Goal: Complete application form

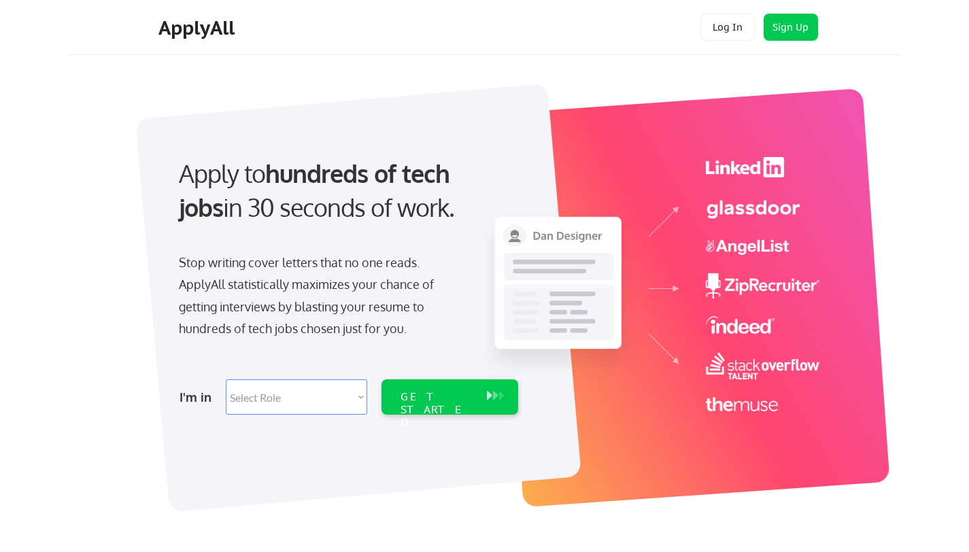
click at [276, 396] on select "Select Role Software Engineering Product Management Customer Success Sales UI/U…" at bounding box center [297, 397] width 142 height 35
select select ""sales0""
click at [226, 380] on select "Select Role Software Engineering Product Management Customer Success Sales UI/U…" at bounding box center [297, 397] width 142 height 35
select select ""sales0""
click at [439, 397] on div "GET STARTED" at bounding box center [437, 409] width 73 height 39
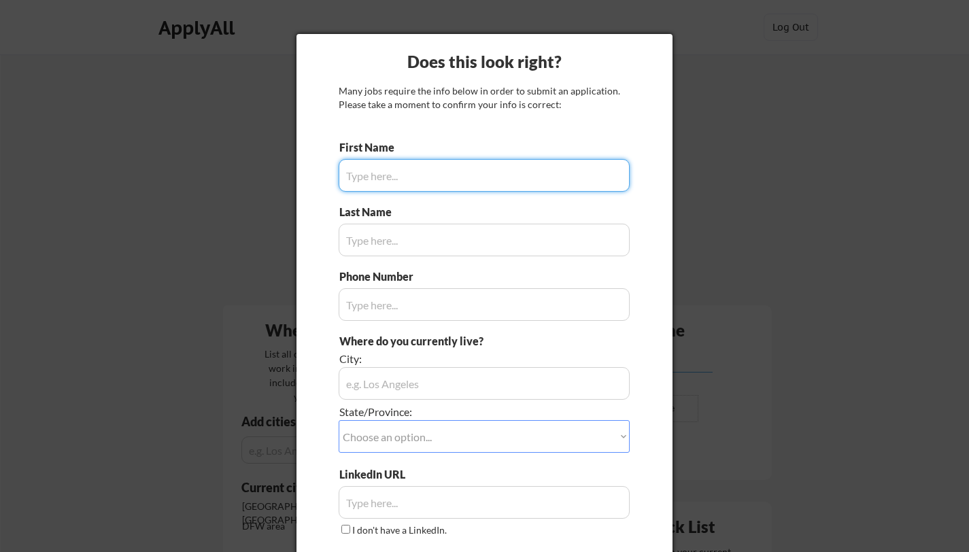
click at [408, 179] on input "input" at bounding box center [484, 175] width 291 height 33
type input "Chace"
click at [385, 245] on input "input" at bounding box center [484, 240] width 291 height 33
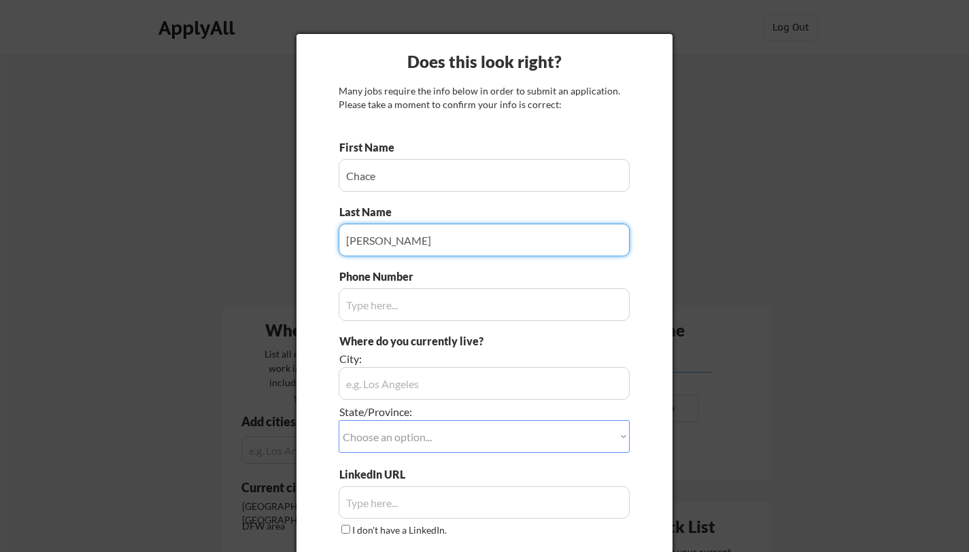
type input "[PERSON_NAME]"
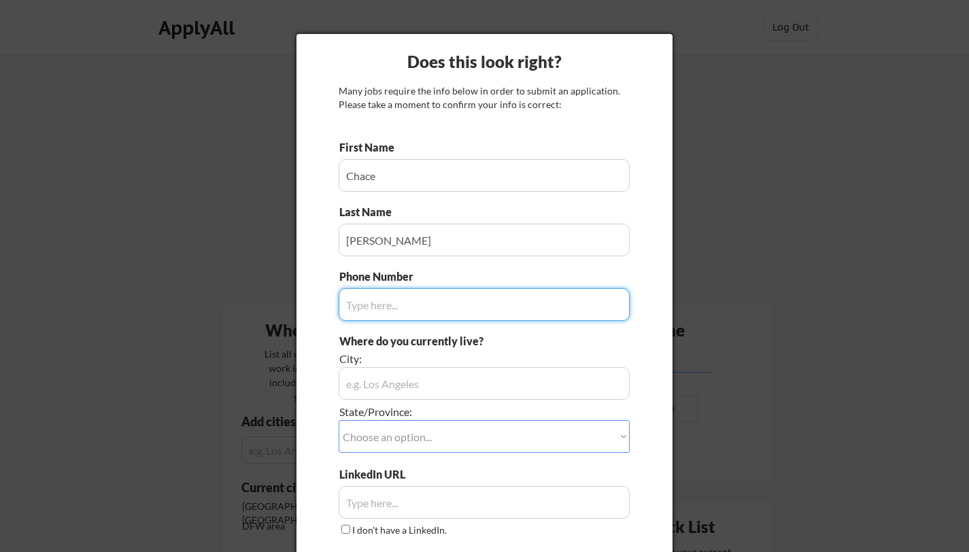
click at [386, 313] on input "input" at bounding box center [484, 304] width 291 height 33
type input "9729714425"
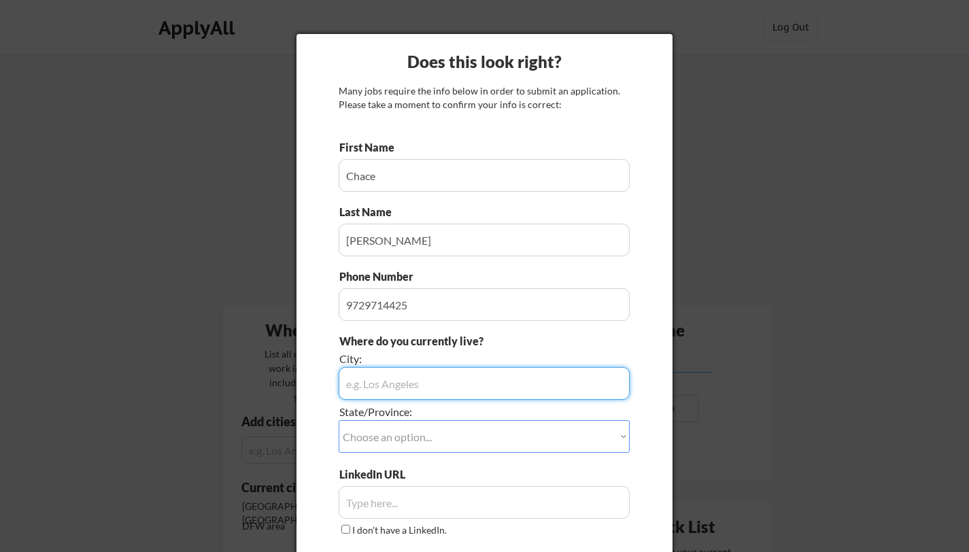
click at [410, 390] on input "input" at bounding box center [484, 383] width 291 height 33
type input "Celina"
click at [404, 440] on select "Choose an option... Other/Not Applicable [US_STATE] [US_STATE] [GEOGRAPHIC_DATA…" at bounding box center [484, 436] width 291 height 33
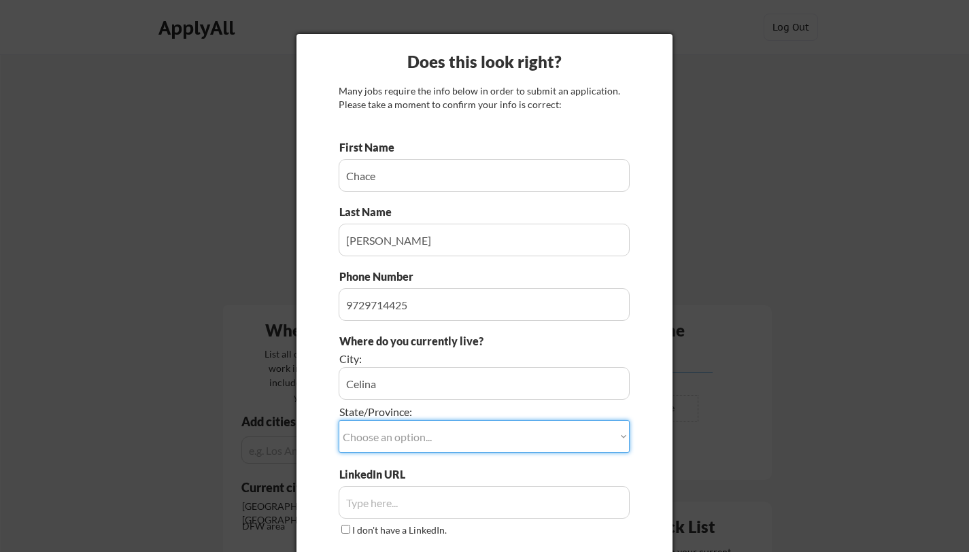
select select ""[US_STATE]""
click at [339, 420] on select "Choose an option... Other/Not Applicable [US_STATE] [US_STATE] [GEOGRAPHIC_DATA…" at bounding box center [484, 436] width 291 height 33
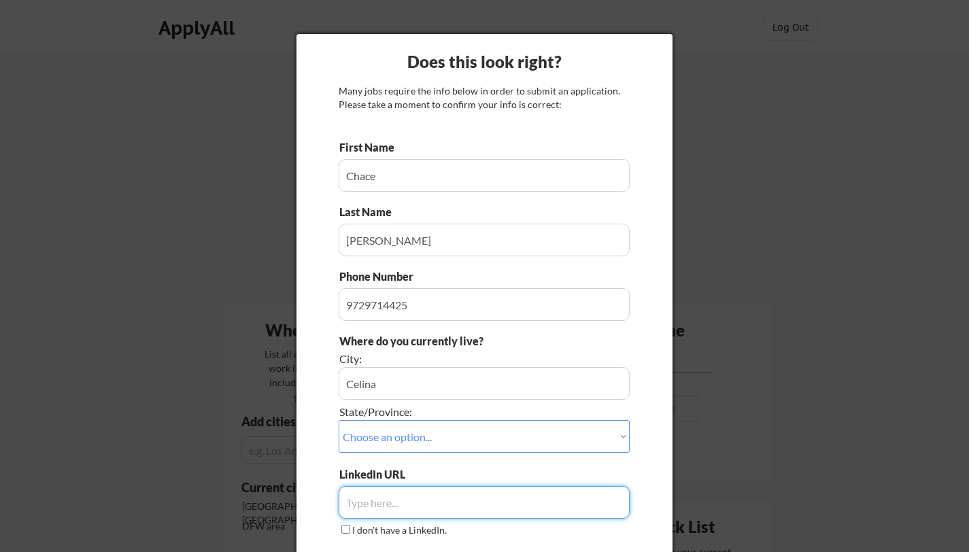
click at [402, 501] on input "input" at bounding box center [484, 502] width 291 height 33
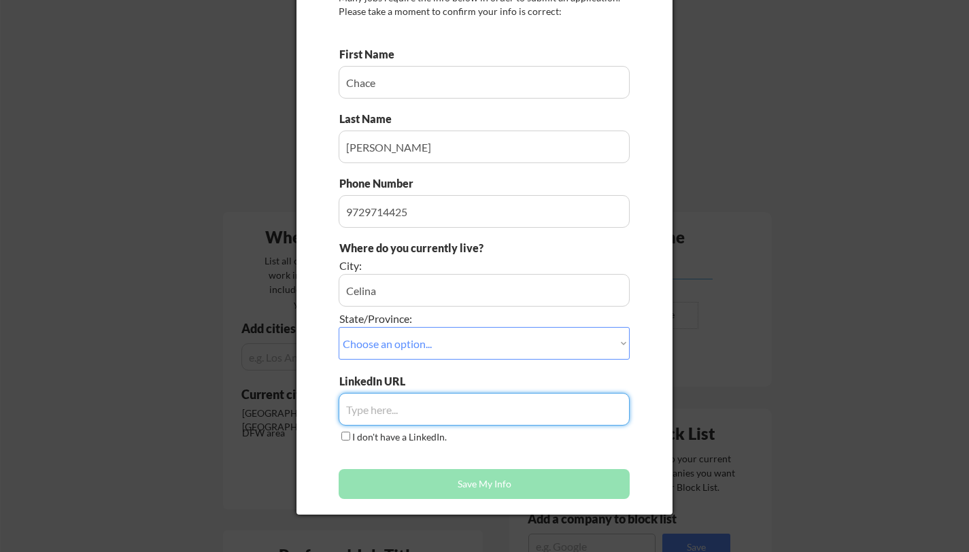
scroll to position [94, 0]
click at [359, 401] on input "input" at bounding box center [484, 409] width 291 height 33
paste input "[URL][DOMAIN_NAME]"
type input "[URL][DOMAIN_NAME]"
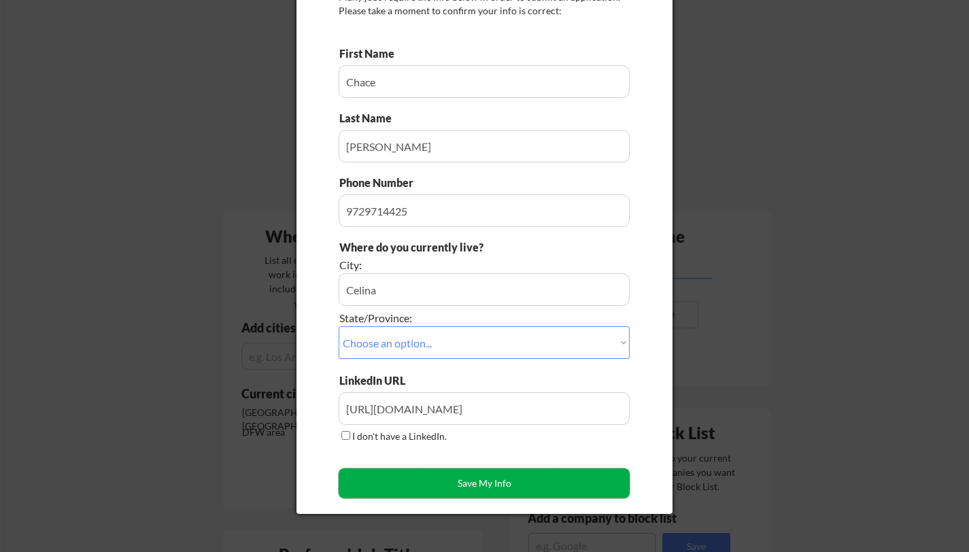
click at [433, 481] on button "Save My Info" at bounding box center [484, 484] width 291 height 30
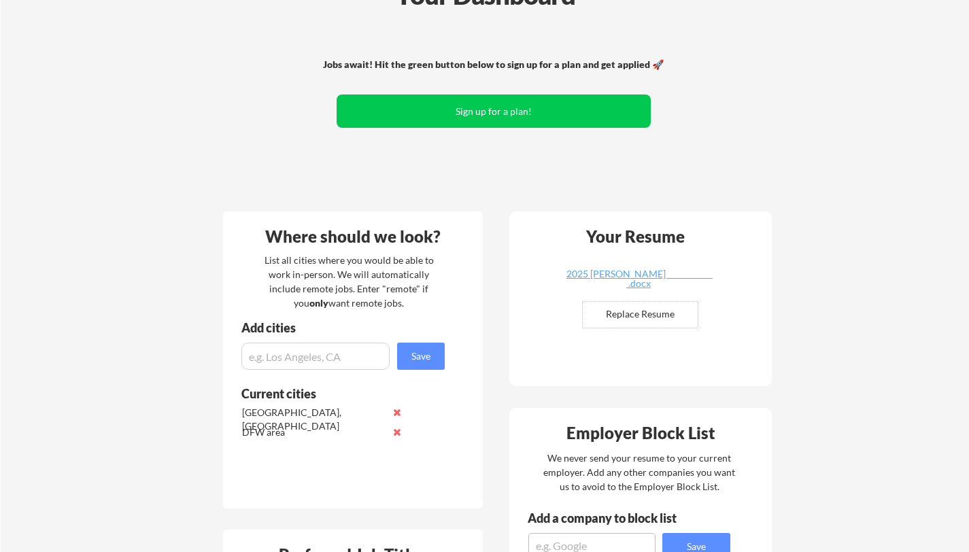
click at [636, 314] on input "file" at bounding box center [640, 315] width 115 height 26
type input "C:\fakepath\ 8.2025 [PERSON_NAME] .docx"
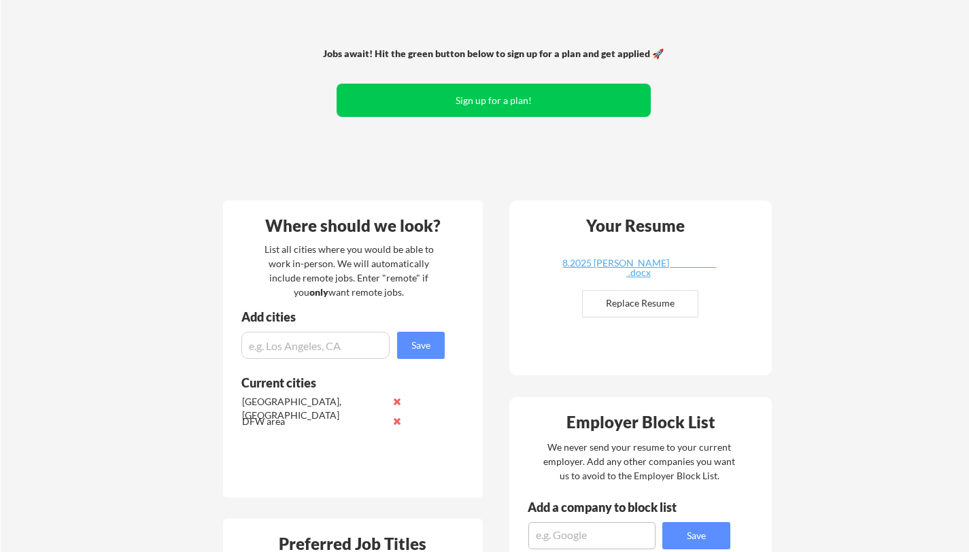
scroll to position [0, 0]
